Goal: Task Accomplishment & Management: Use online tool/utility

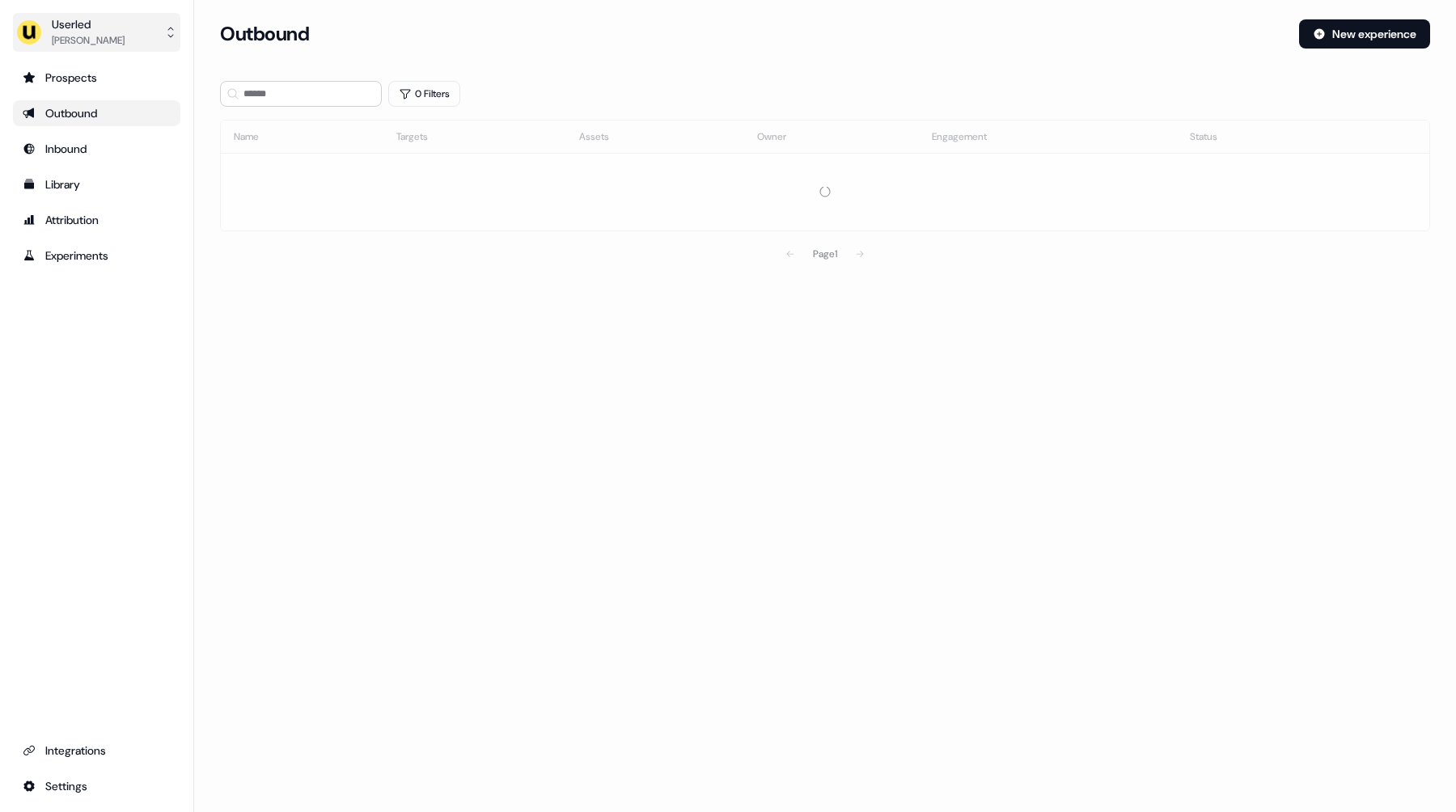
click at [114, 30] on div "Userled" at bounding box center [88, 24] width 72 height 16
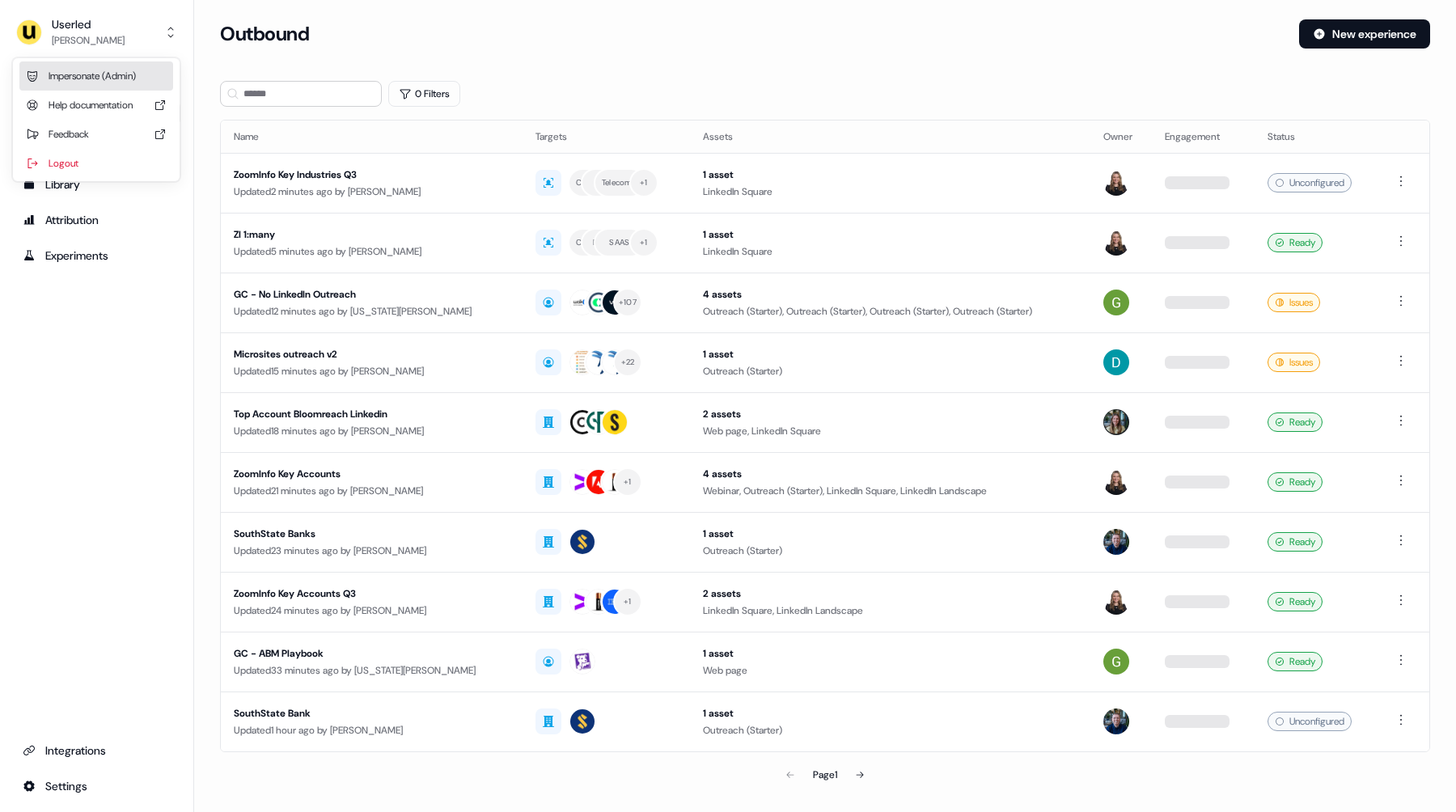
click at [109, 84] on div "Impersonate (Admin)" at bounding box center [96, 76] width 153 height 29
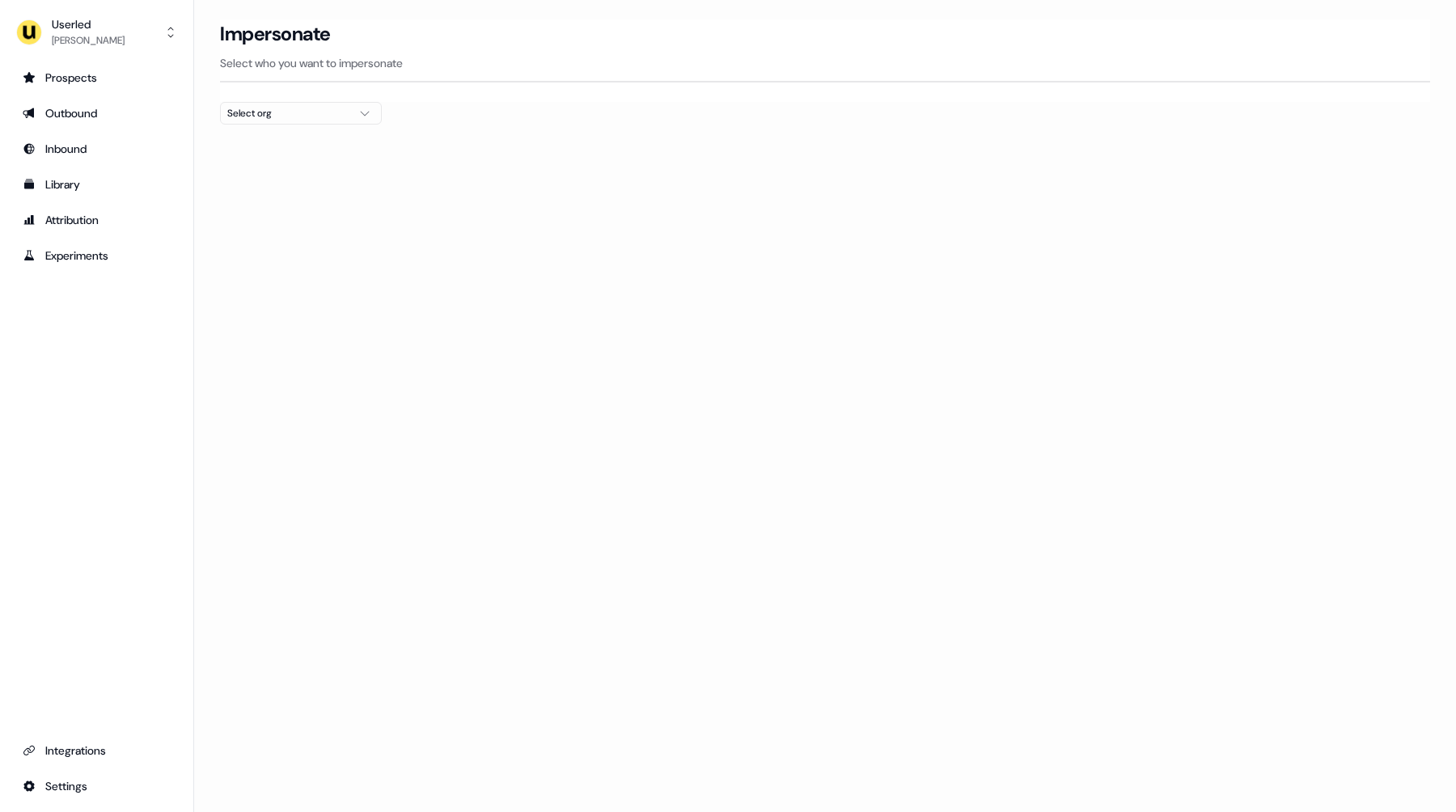
click at [283, 109] on div "Select org" at bounding box center [288, 113] width 122 height 16
type input "****"
click at [287, 167] on div "[PERSON_NAME] People" at bounding box center [301, 171] width 160 height 26
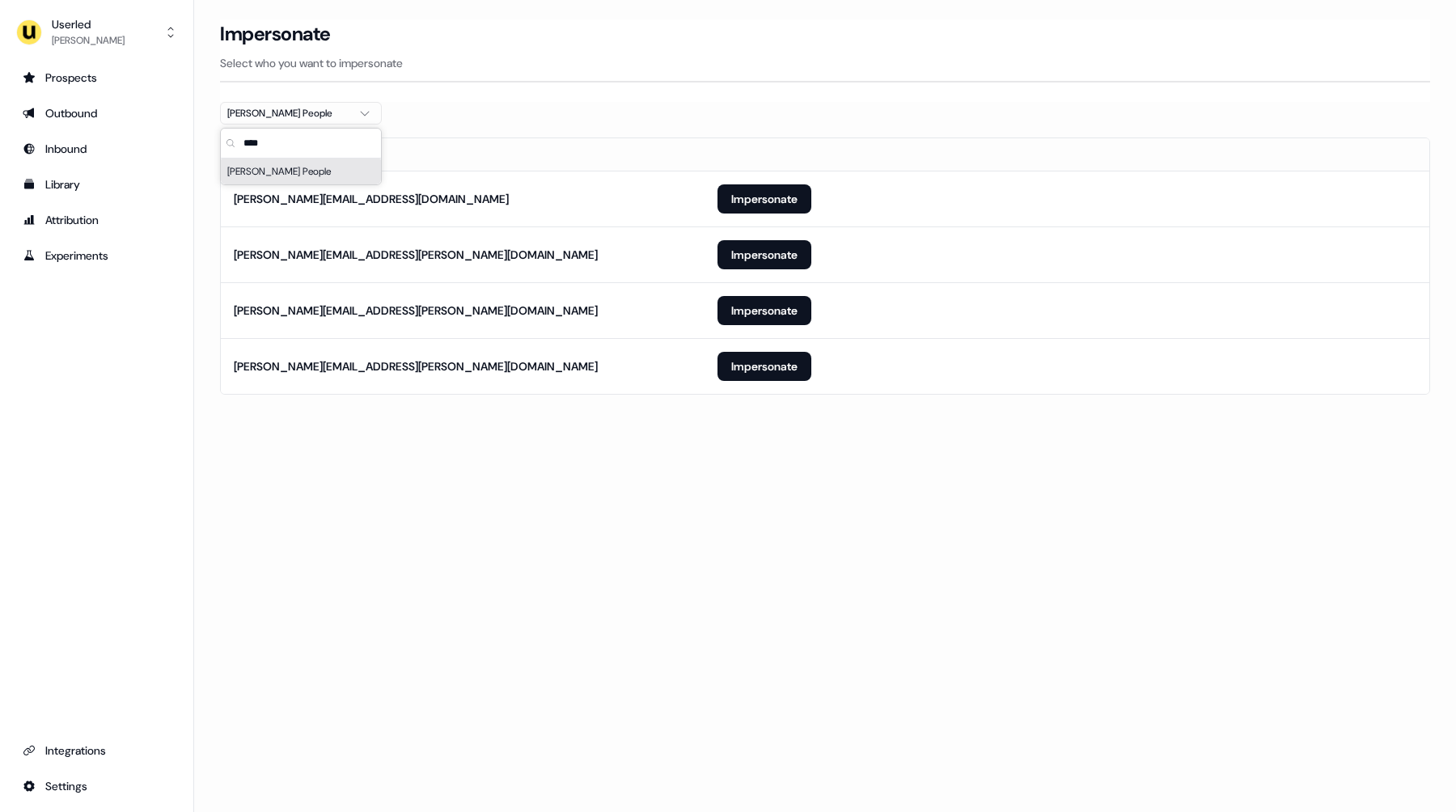
click at [517, 563] on div "Loading... Impersonate Select who you want to impersonate [PERSON_NAME] People …" at bounding box center [825, 406] width 1262 height 812
click at [760, 369] on button "Impersonate" at bounding box center [764, 366] width 94 height 29
